Goal: Transaction & Acquisition: Purchase product/service

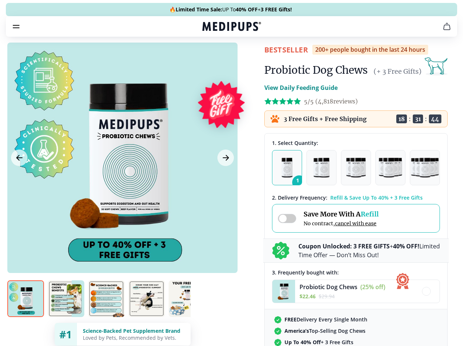
click at [211, 59] on span "Supplements" at bounding box center [229, 62] width 37 height 7
click at [248, 58] on icon "button" at bounding box center [252, 62] width 9 height 9
click at [442, 31] on icon "cart" at bounding box center [446, 26] width 9 height 9
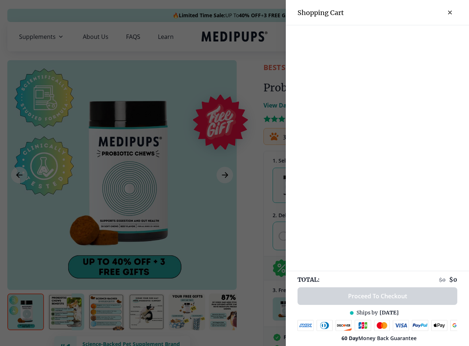
click at [356, 37] on div at bounding box center [377, 31] width 183 height 12
click at [414, 37] on div at bounding box center [377, 31] width 183 height 12
click at [438, 37] on div at bounding box center [377, 31] width 183 height 12
click at [122, 175] on div at bounding box center [234, 173] width 469 height 346
click at [19, 175] on icon "Previous Image" at bounding box center [18, 174] width 5 height 5
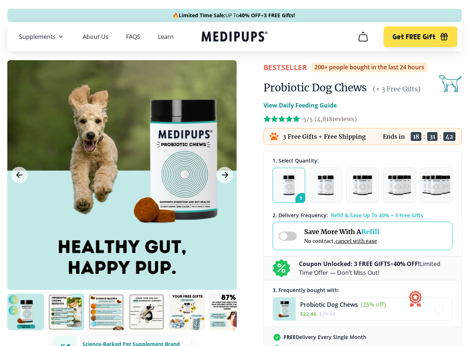
click at [225, 175] on icon "Next Image" at bounding box center [224, 174] width 5 height 5
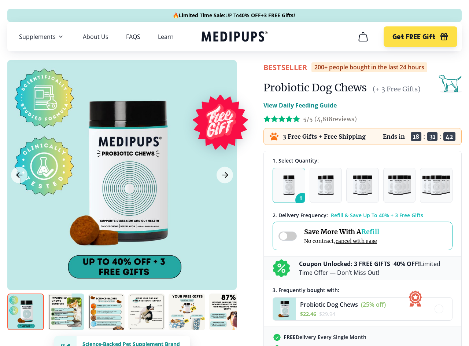
click at [26, 312] on img at bounding box center [25, 311] width 37 height 37
